Goal: Information Seeking & Learning: Learn about a topic

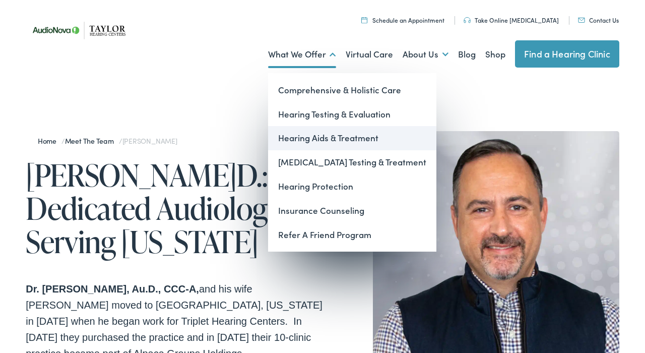
click at [322, 138] on link "Hearing Aids & Treatment" at bounding box center [352, 138] width 168 height 24
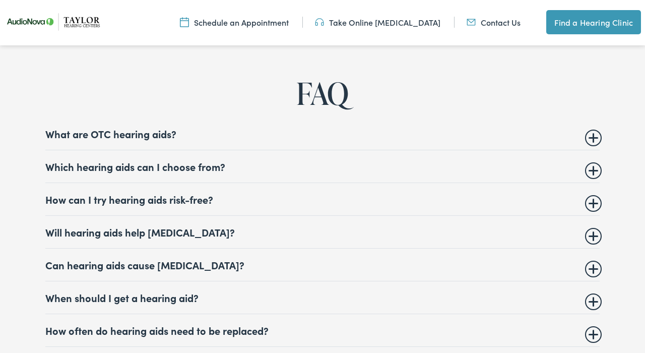
scroll to position [3767, 0]
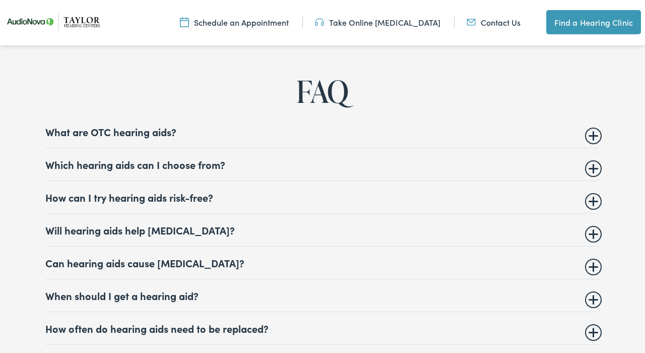
click at [591, 170] on summary "Which hearing aids can I choose from?" at bounding box center [322, 164] width 554 height 12
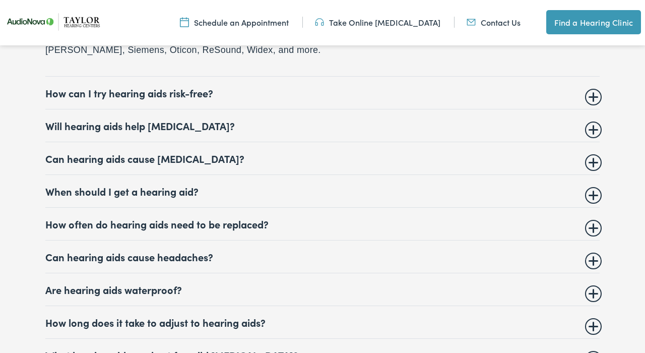
scroll to position [3936, 0]
click at [592, 230] on summary "How often do hearing aids need to be replaced?" at bounding box center [322, 224] width 554 height 12
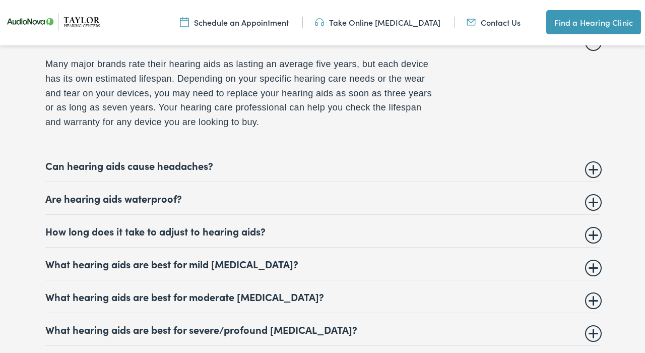
scroll to position [4057, 0]
click at [590, 215] on details "Are hearing aids waterproof? There are waterproof hearing aids available, but m…" at bounding box center [322, 198] width 554 height 33
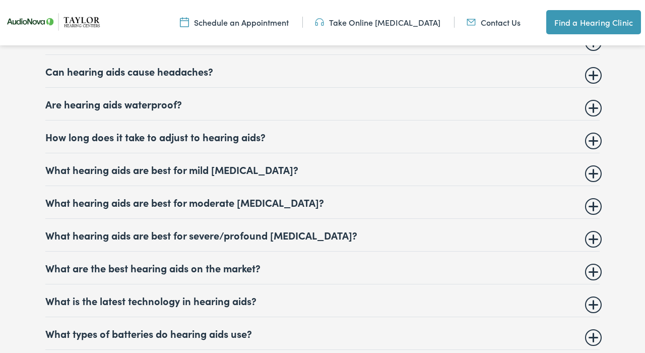
click at [592, 110] on summary "Are hearing aids waterproof?" at bounding box center [322, 104] width 554 height 12
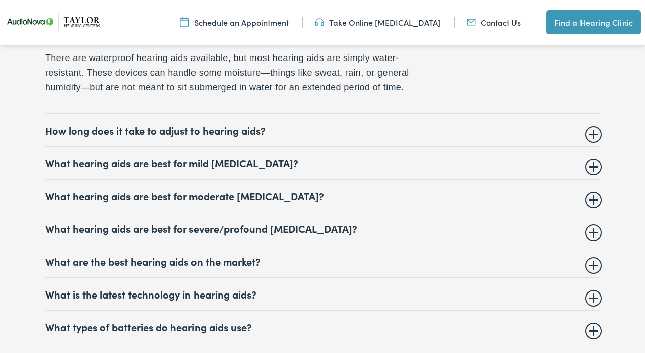
scroll to position [4139, 0]
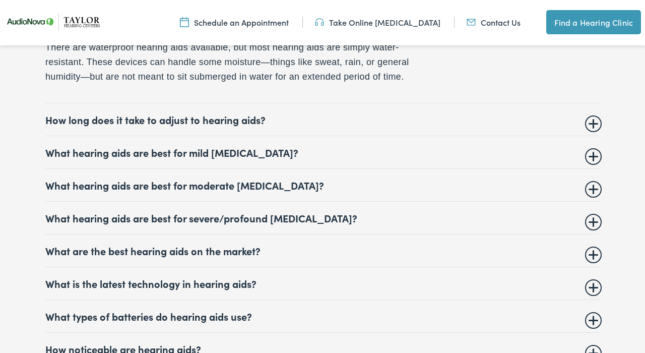
click at [590, 224] on summary "What hearing aids are best for severe/profound hearing loss?" at bounding box center [322, 218] width 554 height 12
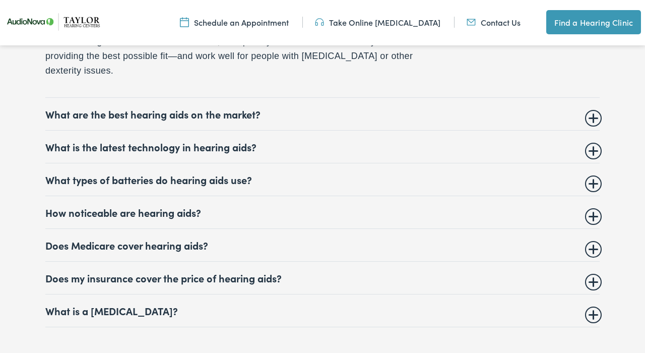
scroll to position [4328, 0]
click at [596, 218] on summary "How noticeable are hearing aids?" at bounding box center [322, 212] width 554 height 12
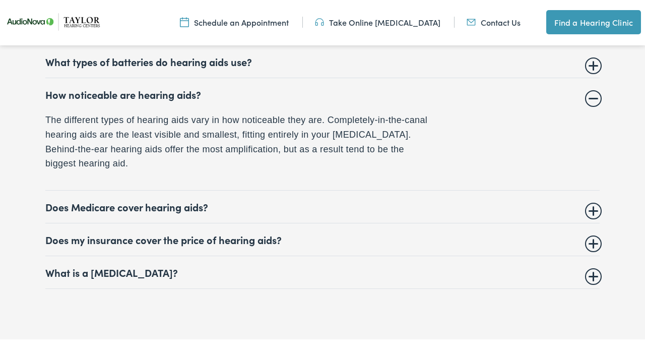
click at [597, 213] on summary "Does Medicare cover hearing aids?" at bounding box center [322, 206] width 554 height 12
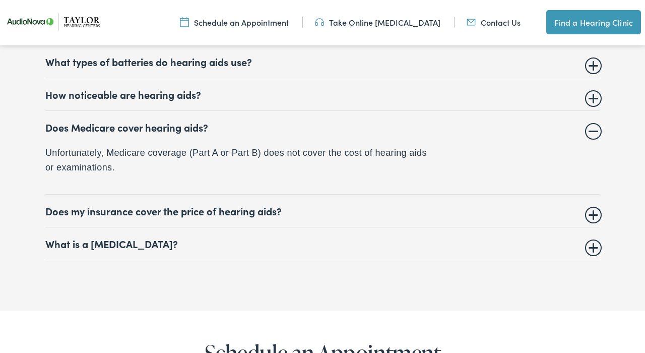
click at [587, 217] on summary "Does my insurance cover the price of hearing aids?" at bounding box center [322, 210] width 554 height 12
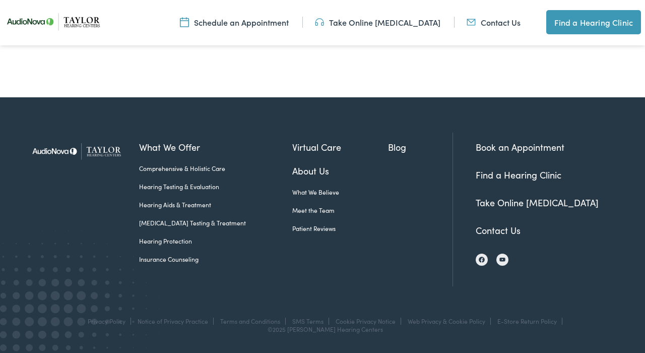
scroll to position [4790, 0]
